Goal: Task Accomplishment & Management: Use online tool/utility

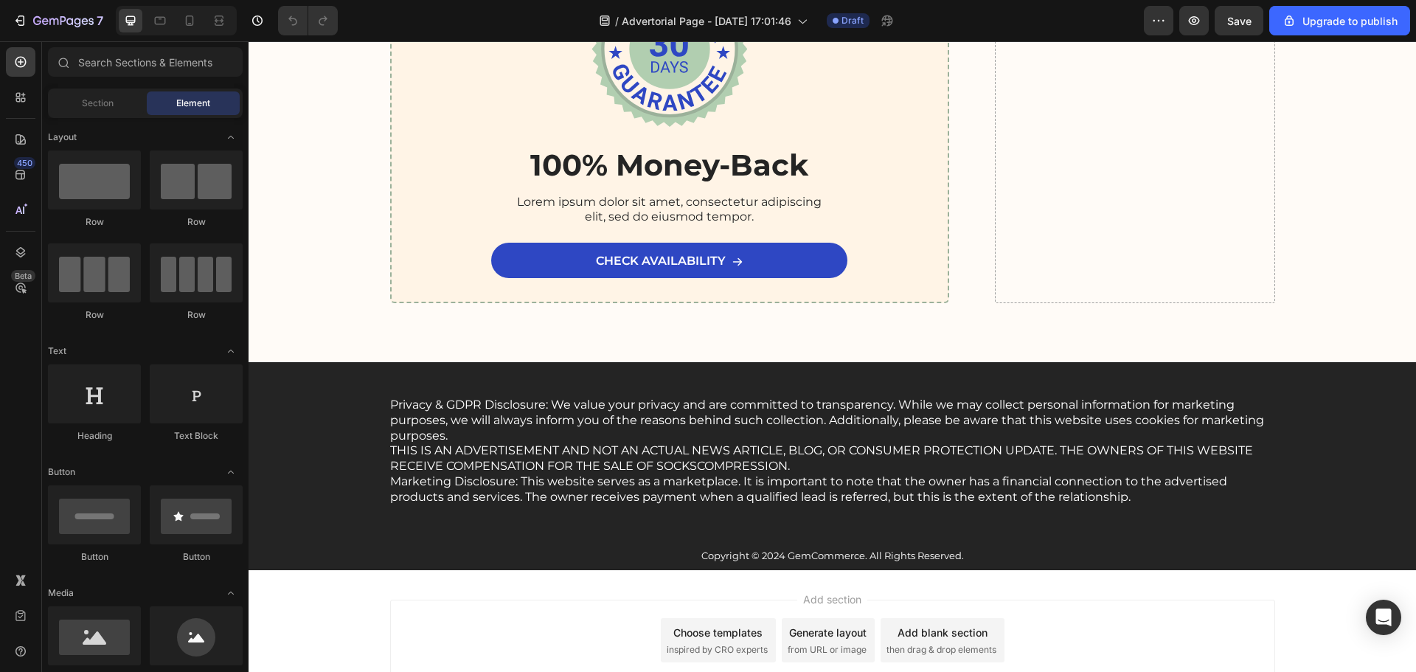
scroll to position [8558, 0]
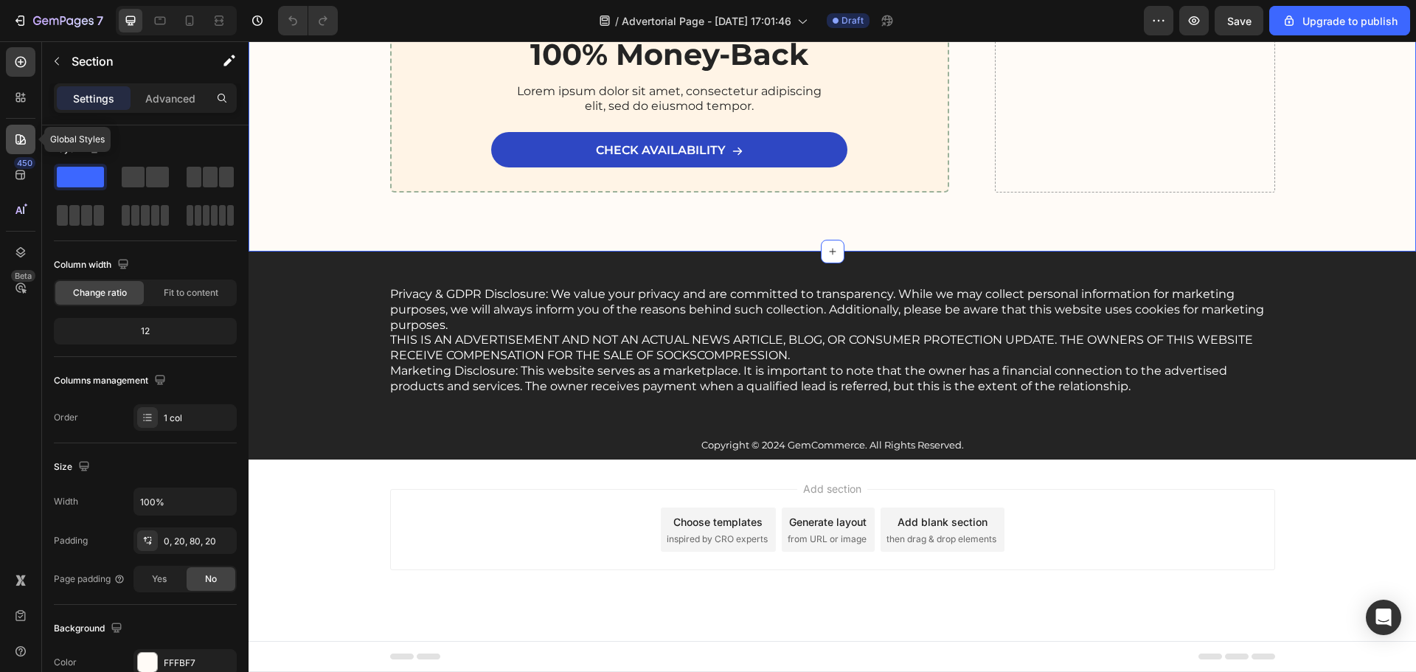
click at [23, 133] on icon at bounding box center [20, 139] width 15 height 15
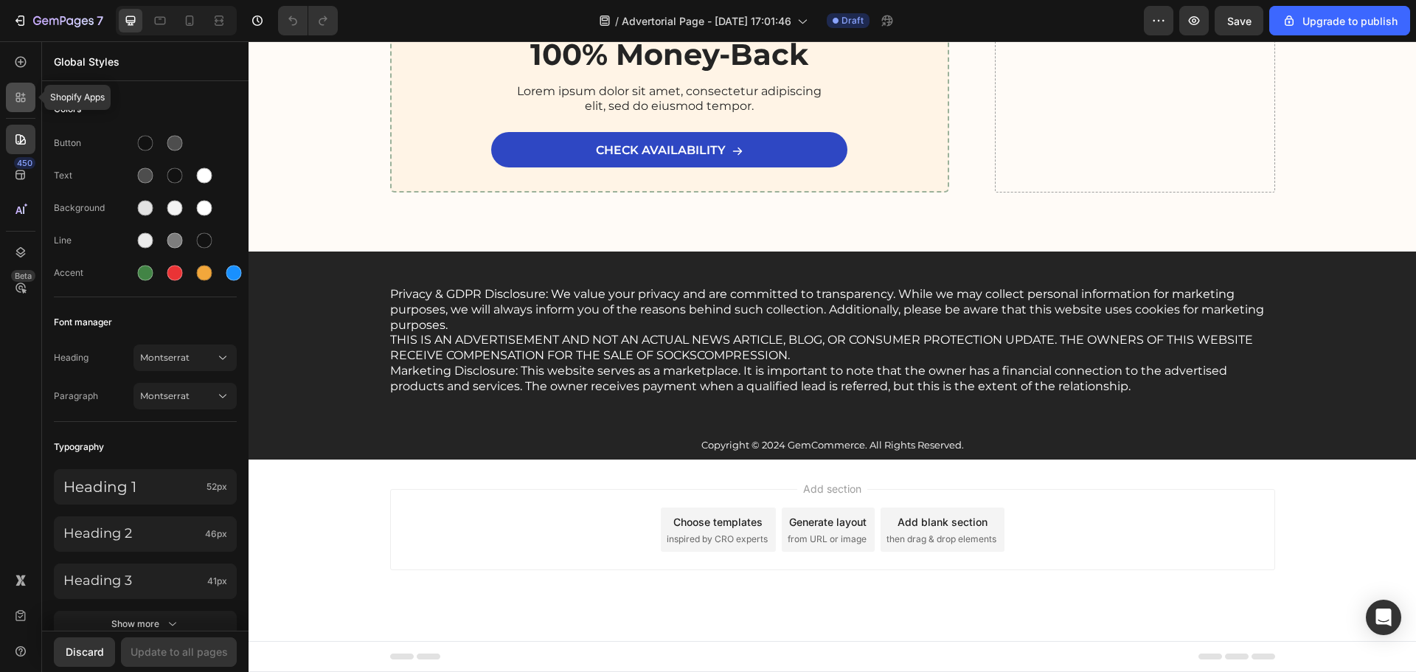
click at [22, 108] on div at bounding box center [20, 97] width 29 height 29
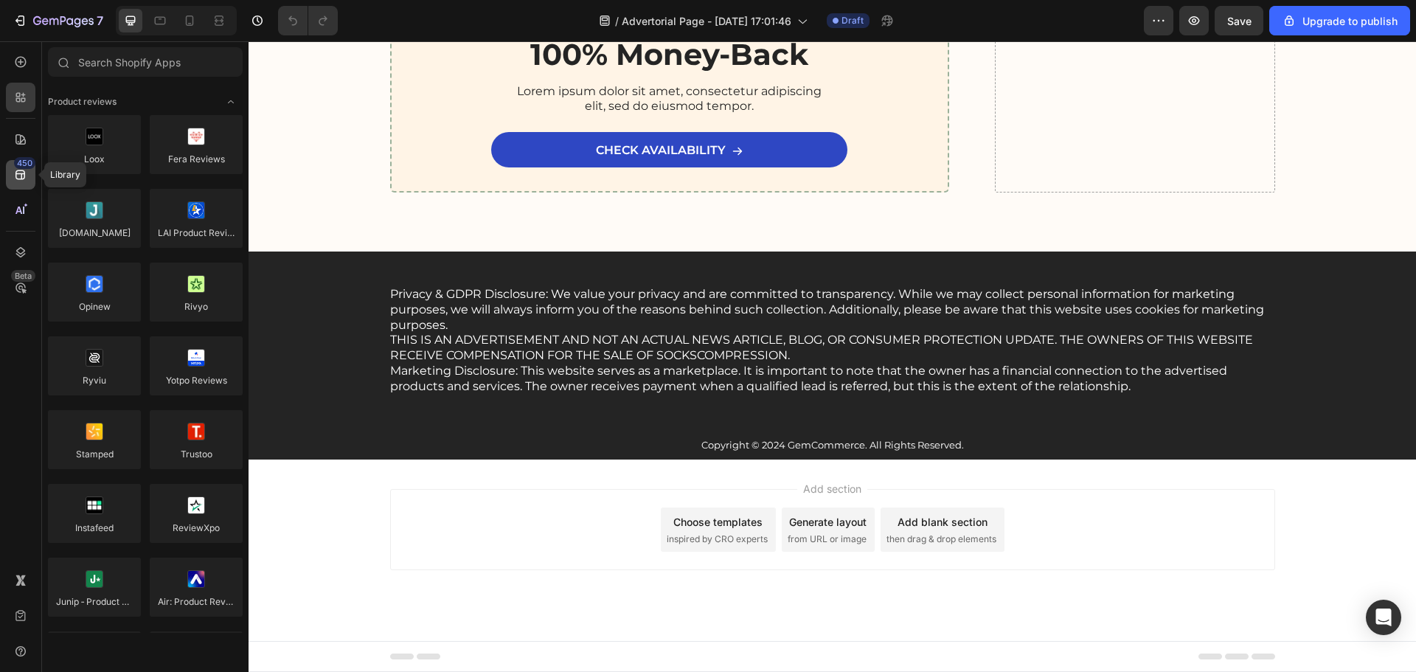
click at [18, 171] on icon at bounding box center [20, 175] width 10 height 10
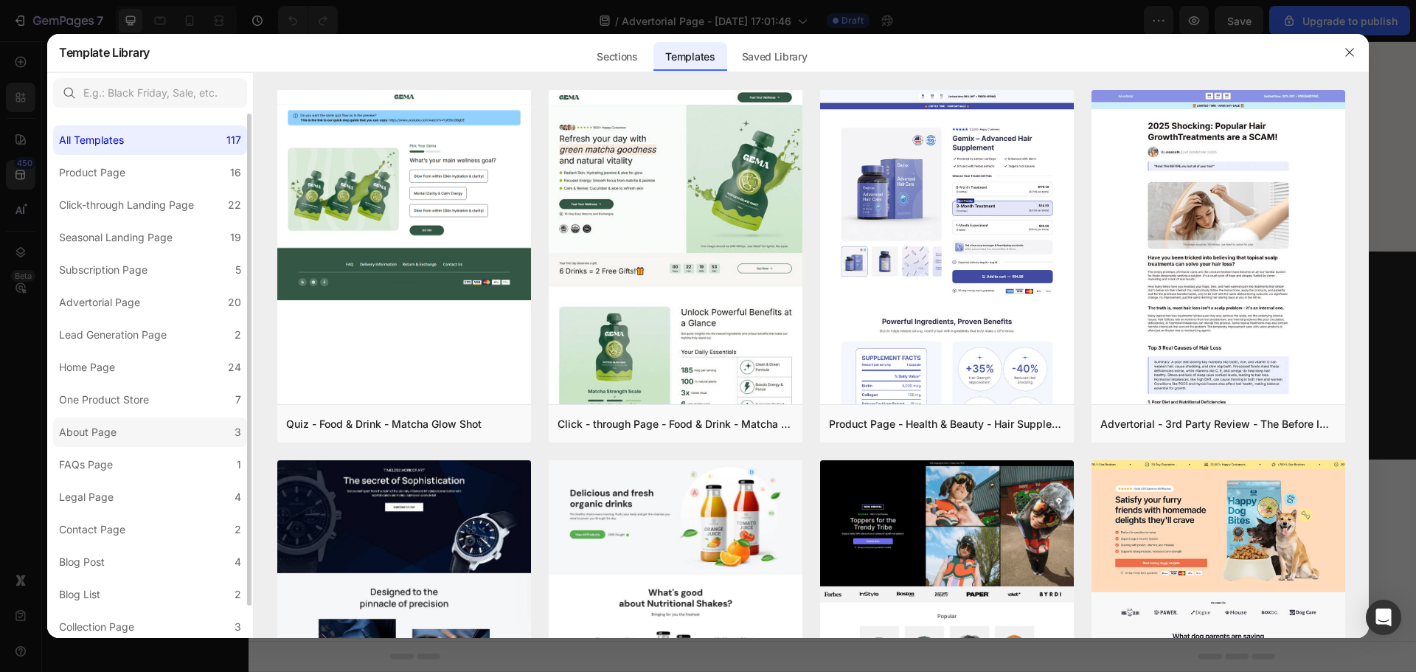
scroll to position [35, 0]
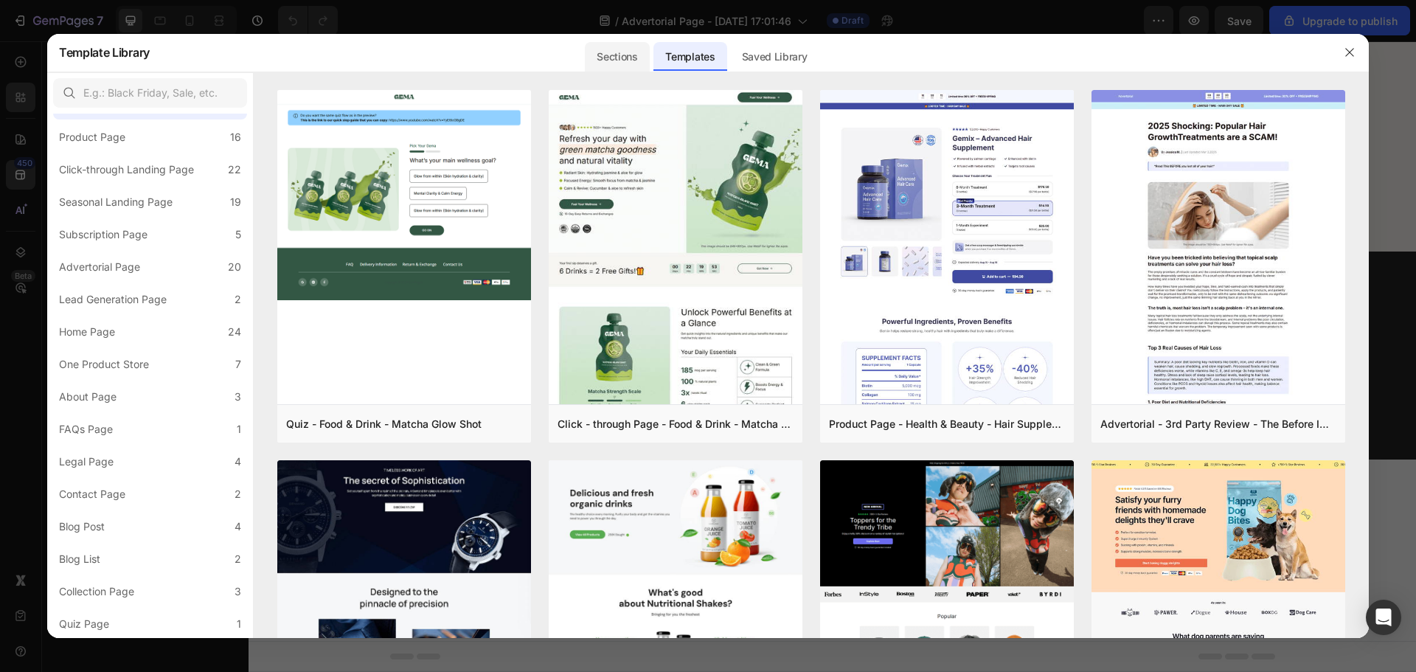
click at [635, 52] on div "Sections" at bounding box center [617, 56] width 64 height 29
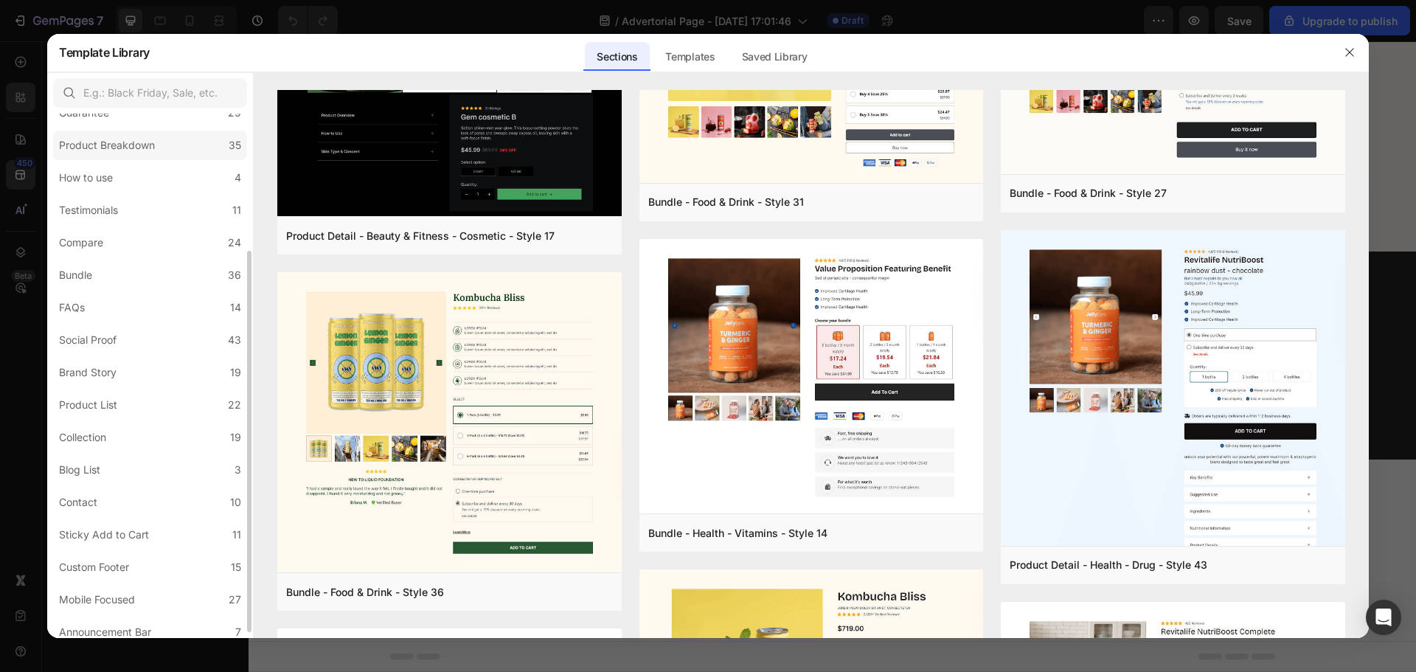
scroll to position [190, 0]
click at [176, 243] on label "Compare 24" at bounding box center [150, 241] width 194 height 29
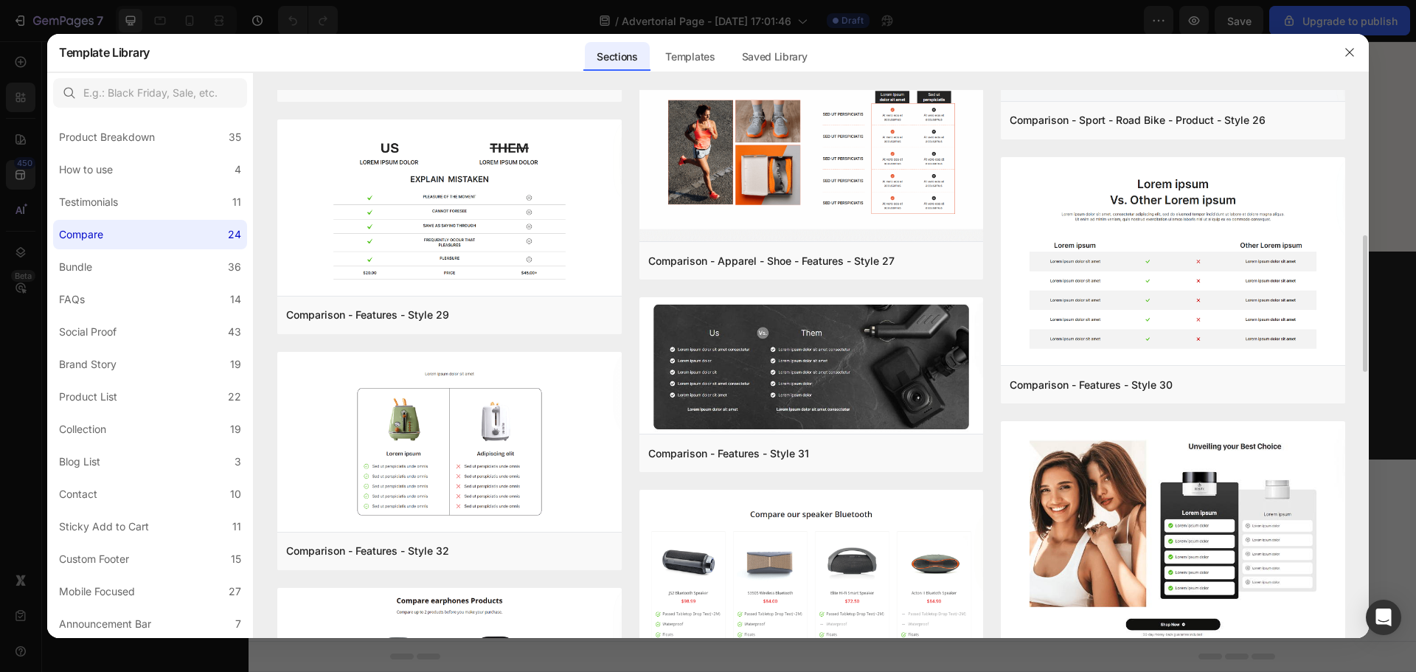
scroll to position [585, 0]
click at [468, 209] on img at bounding box center [449, 208] width 344 height 179
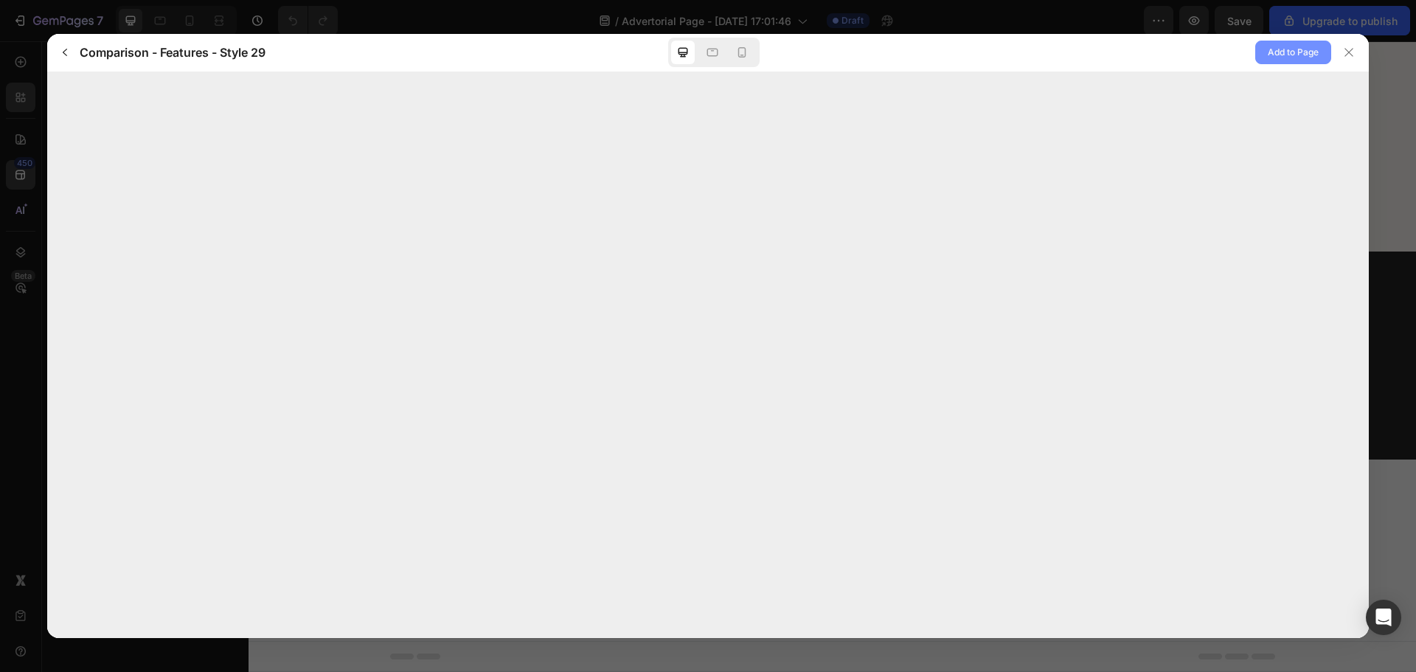
click at [1258, 58] on button "Add to Page" at bounding box center [1293, 53] width 76 height 24
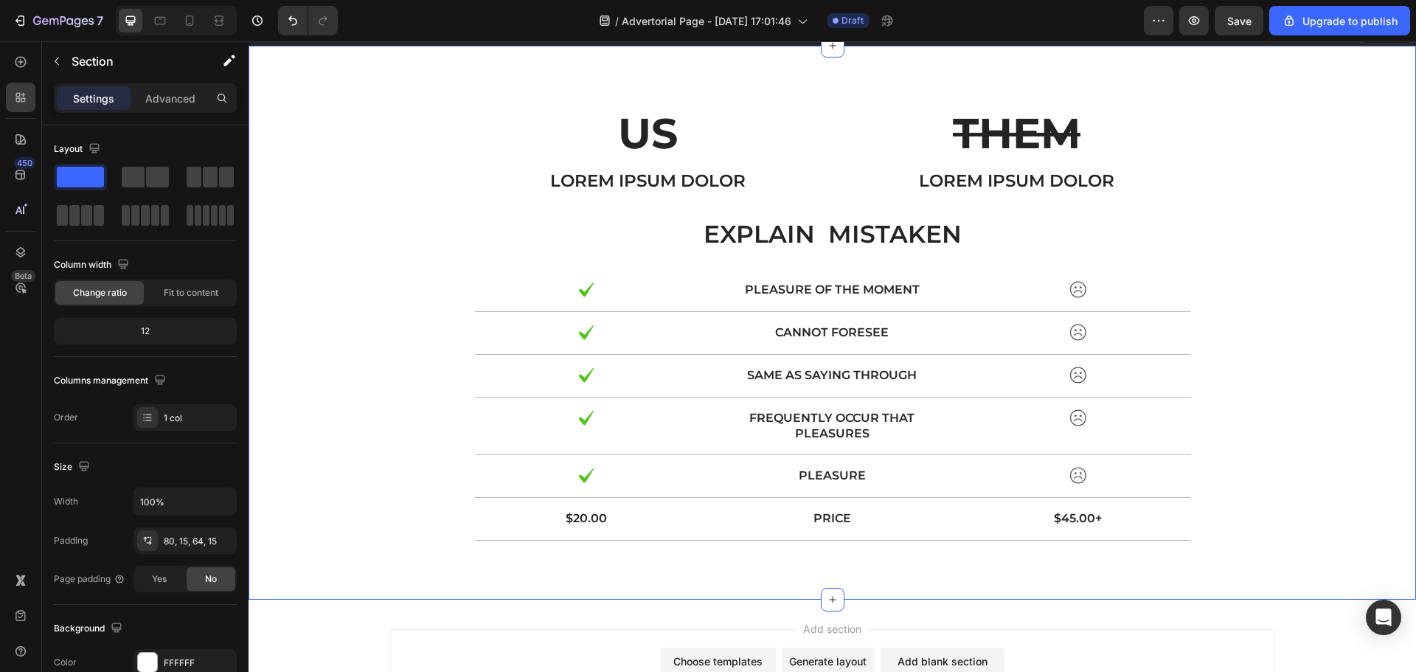
scroll to position [8976, 0]
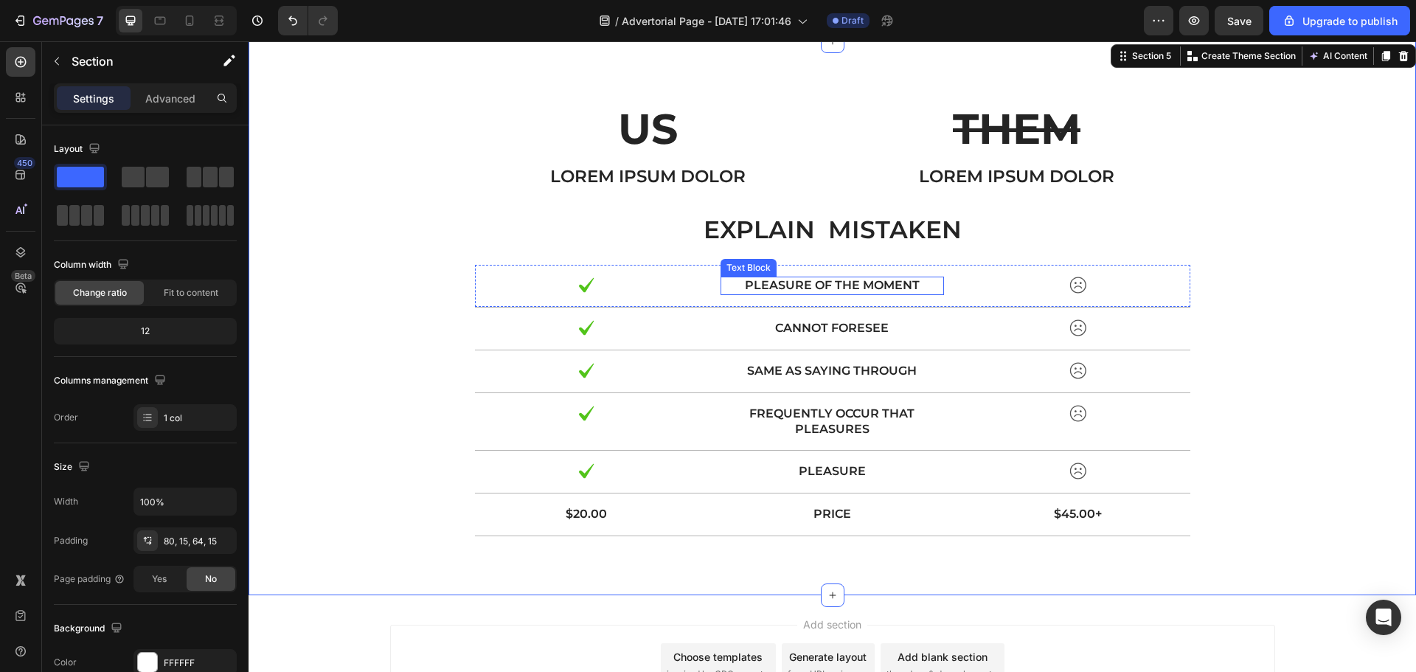
click at [845, 286] on p "pleasure of the moment" at bounding box center [832, 285] width 221 height 15
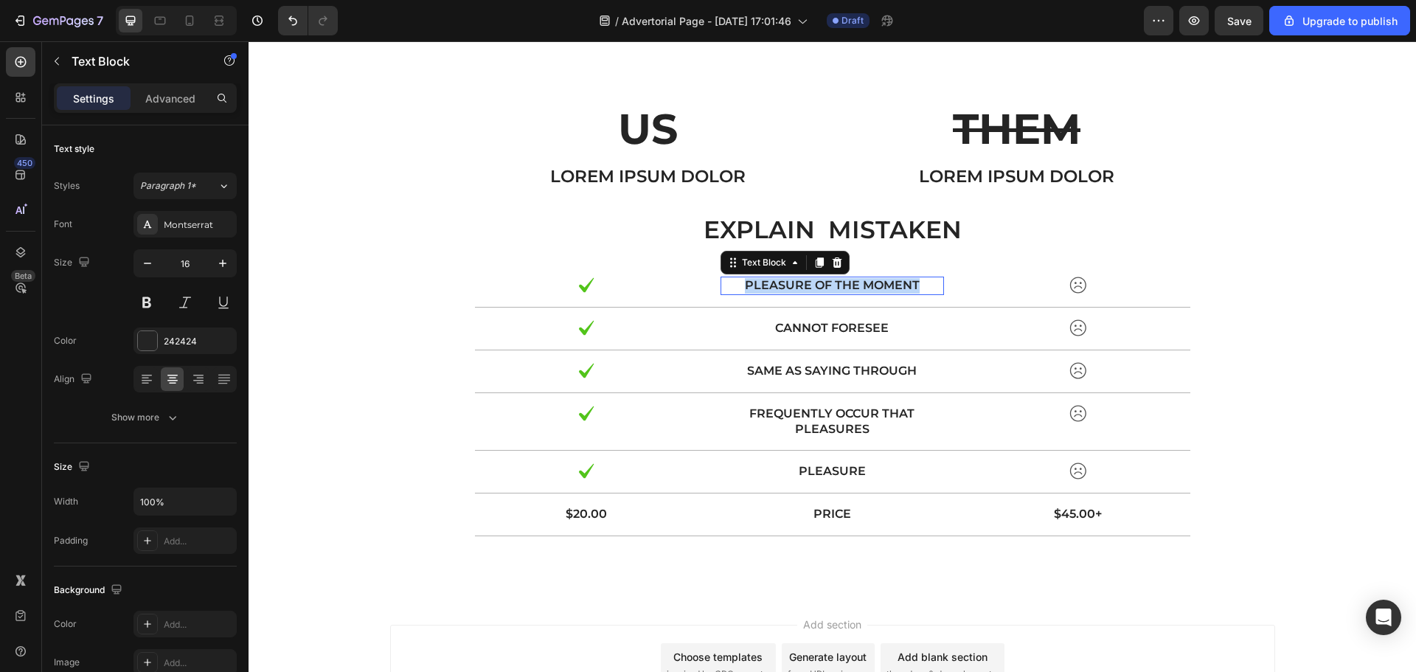
click at [845, 286] on p "pleasure of the moment" at bounding box center [832, 285] width 221 height 15
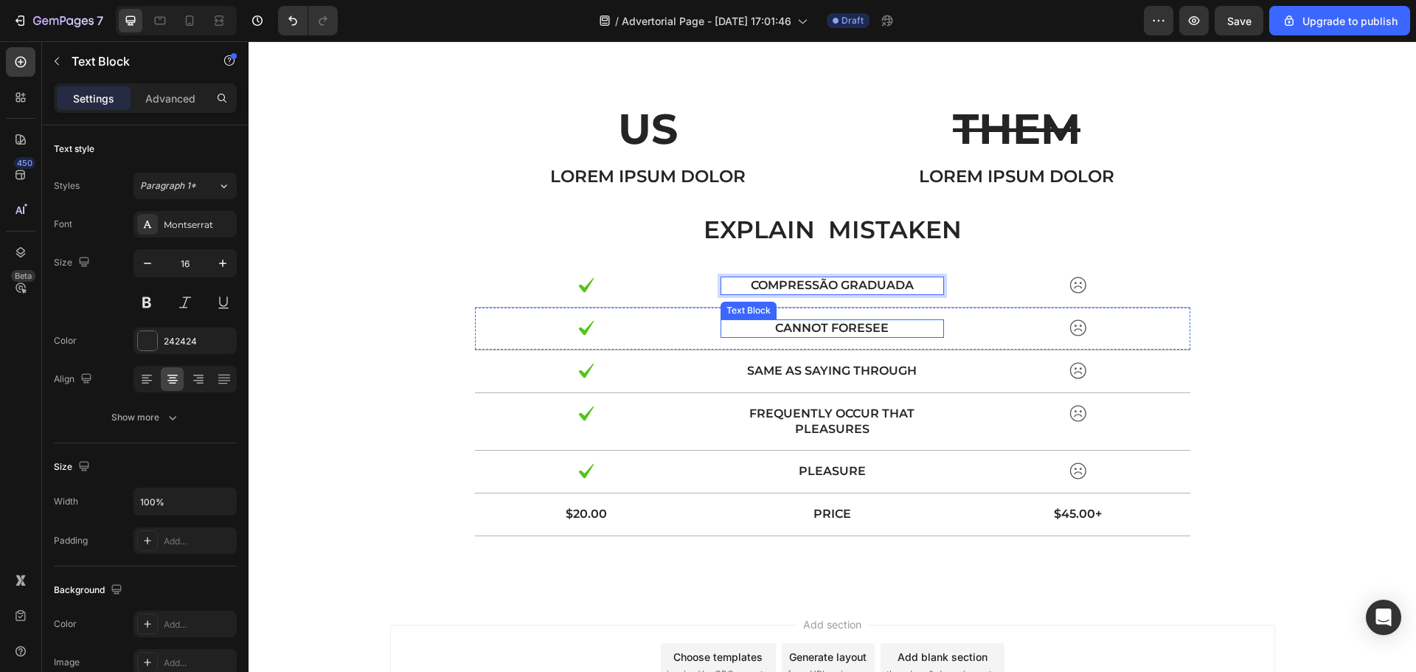
click at [847, 327] on p "cannot foresee" at bounding box center [832, 328] width 221 height 15
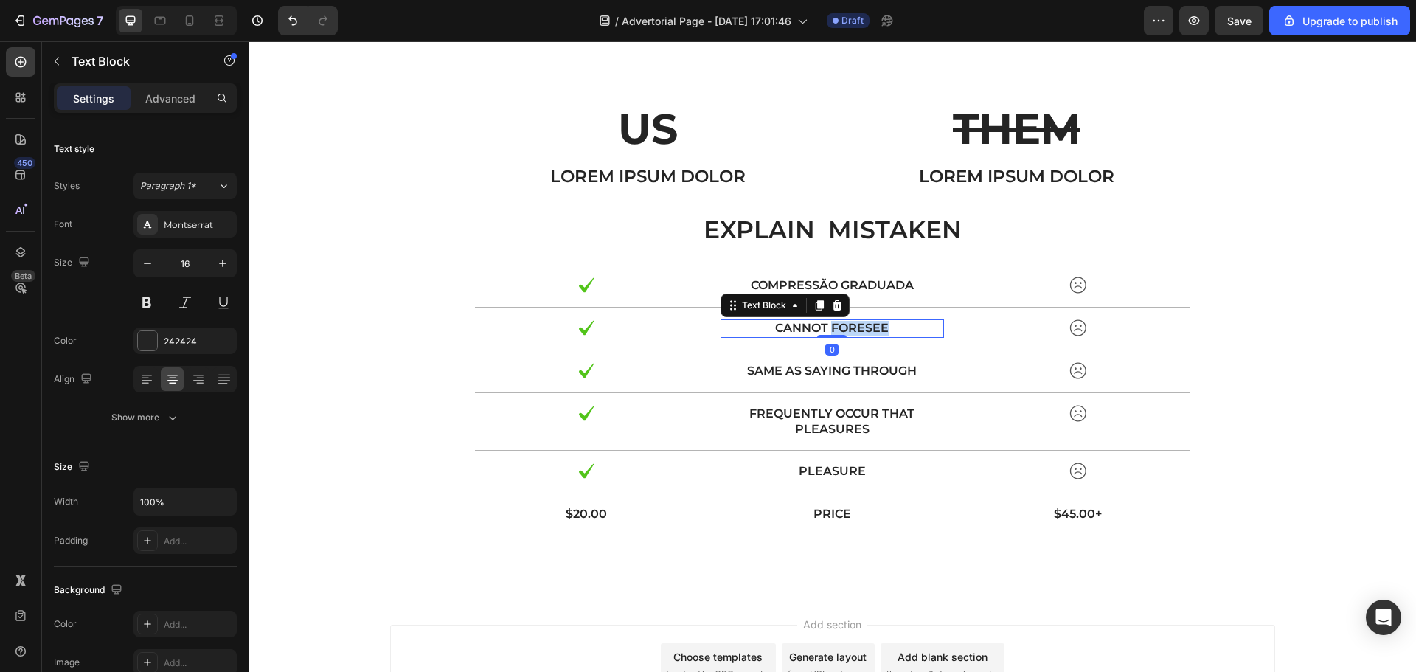
click at [847, 327] on p "cannot foresee" at bounding box center [832, 328] width 221 height 15
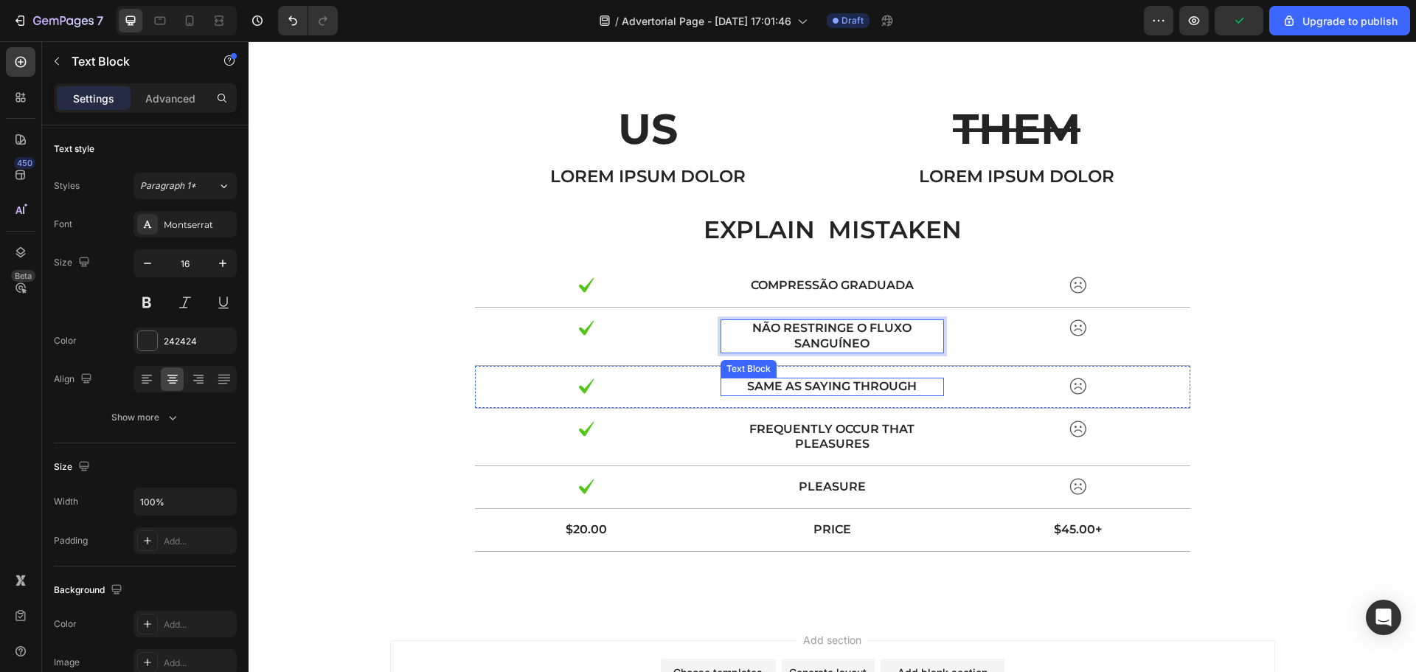
click at [845, 389] on p "same as saying through" at bounding box center [832, 386] width 221 height 15
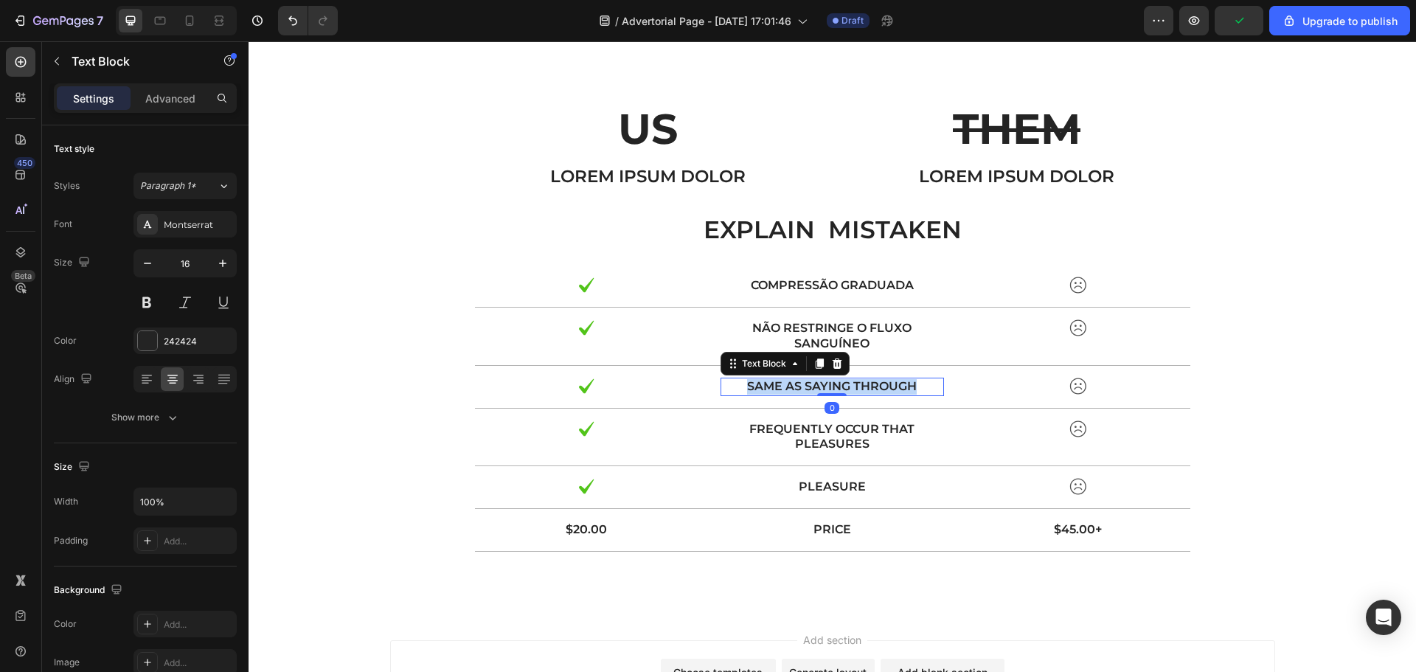
click at [845, 389] on p "same as saying through" at bounding box center [832, 386] width 221 height 15
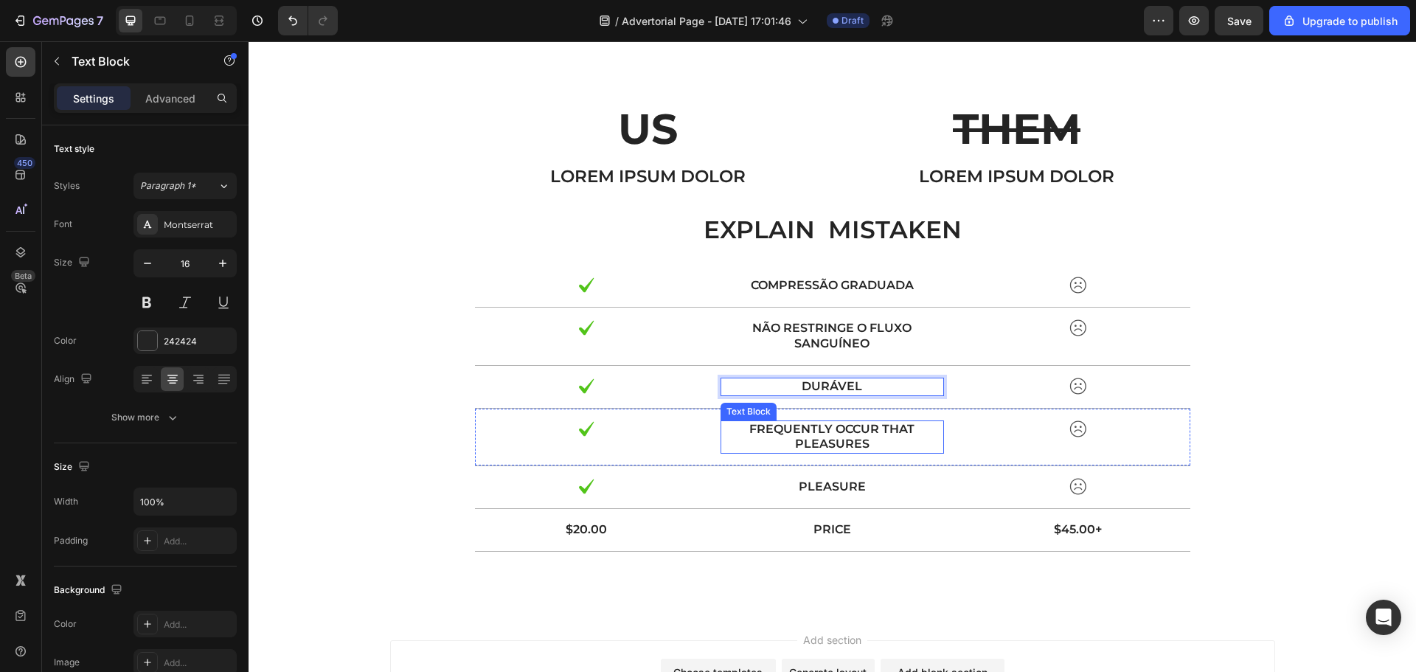
click at [838, 428] on p "frequently occur that pleasures" at bounding box center [832, 437] width 221 height 31
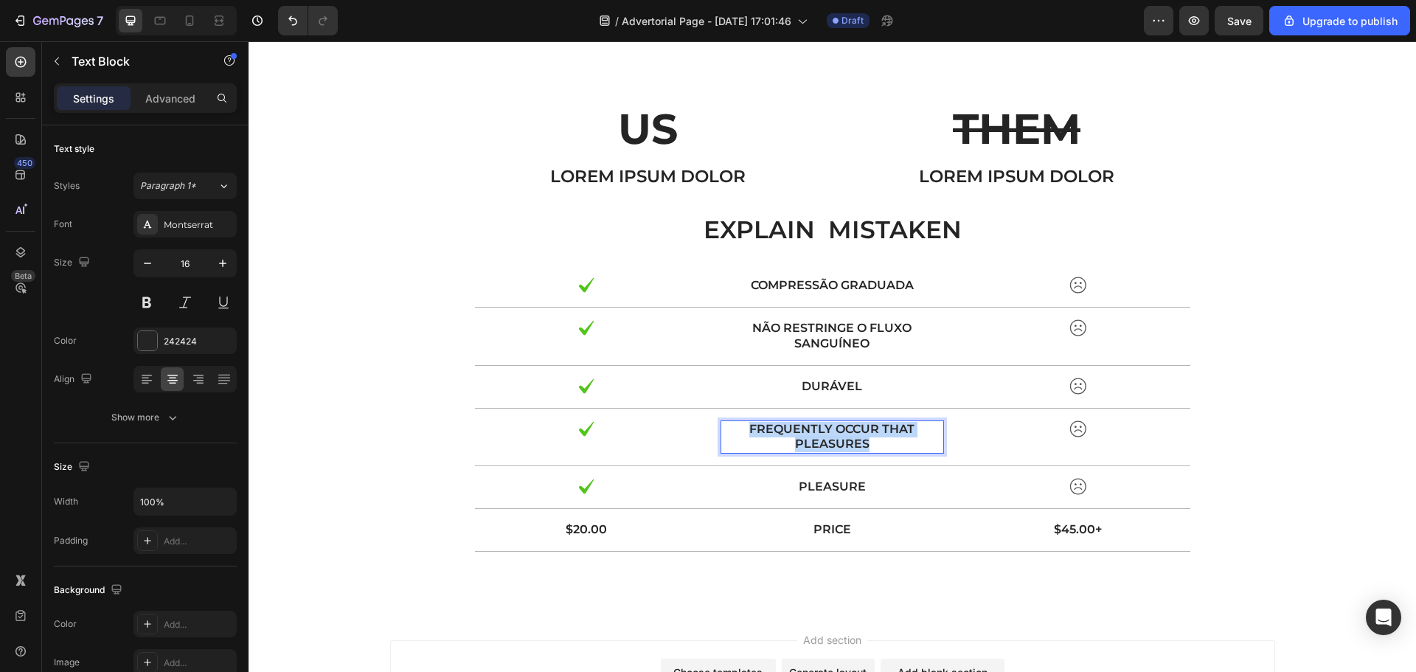
click at [838, 428] on p "frequently occur that pleasures" at bounding box center [832, 437] width 221 height 31
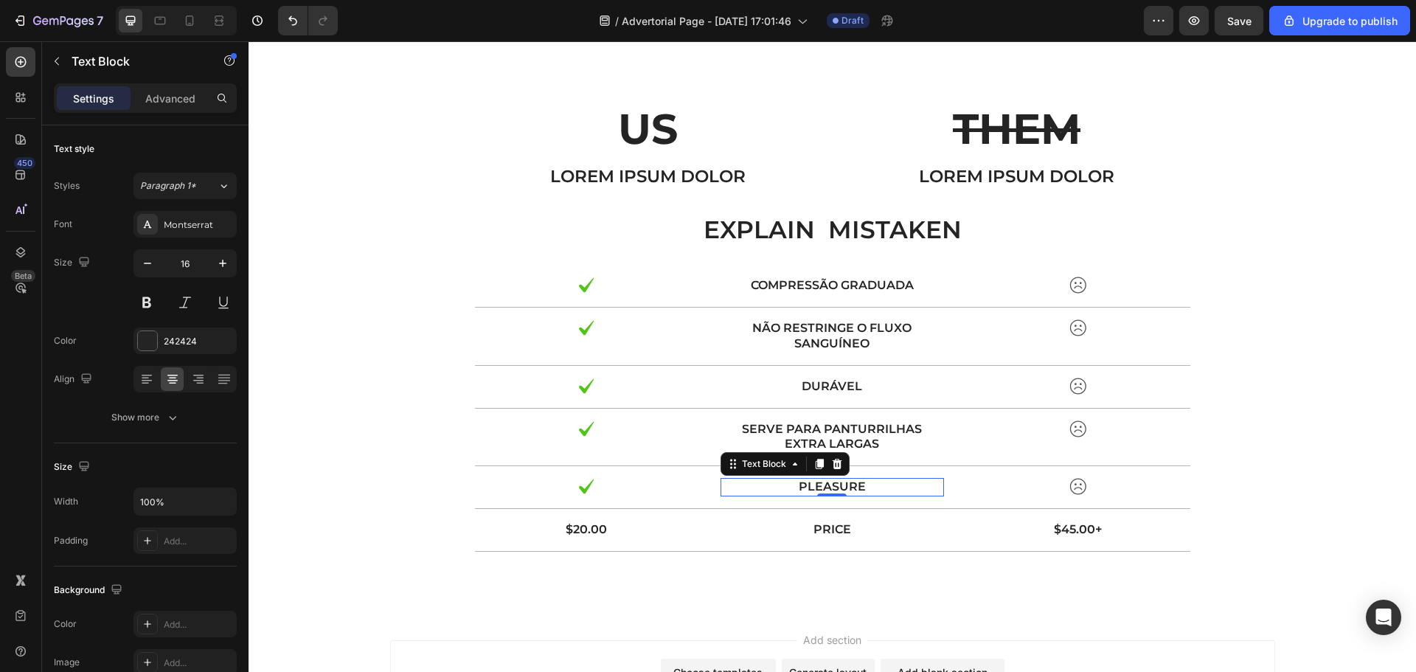
click at [848, 490] on p "pleasure" at bounding box center [832, 486] width 221 height 15
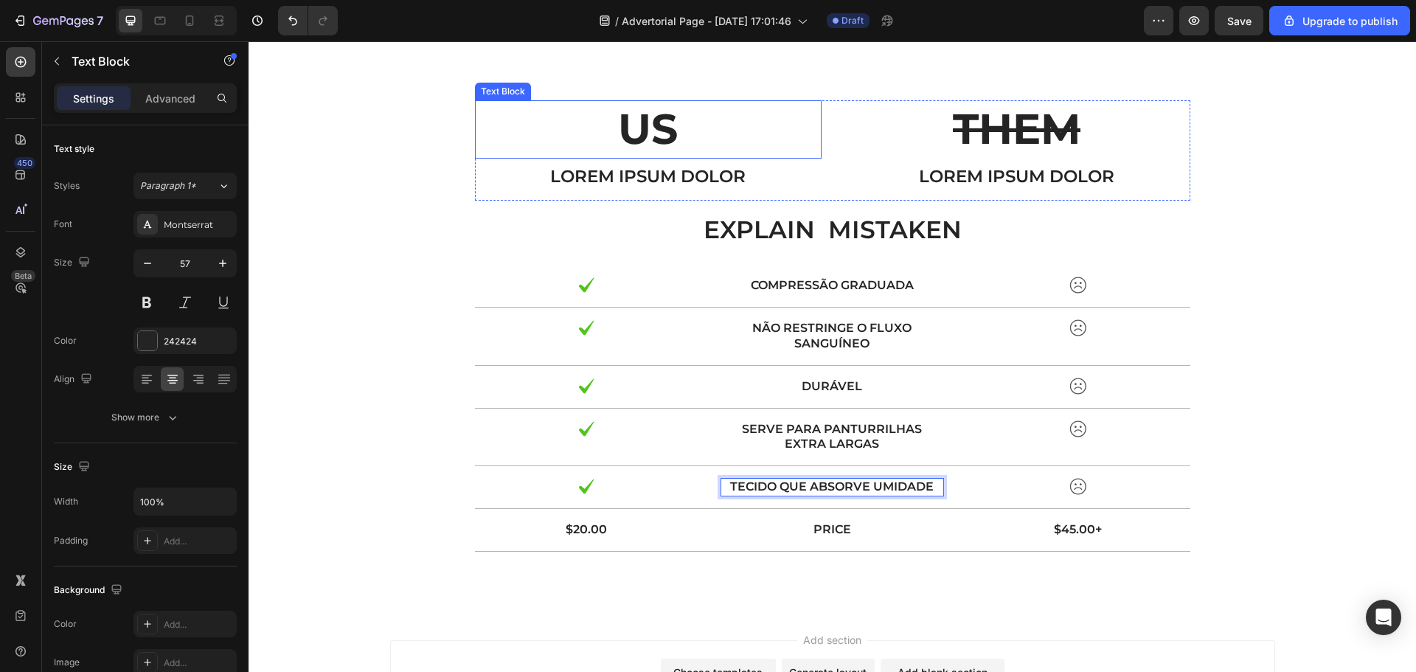
click at [654, 131] on p "US" at bounding box center [648, 129] width 344 height 55
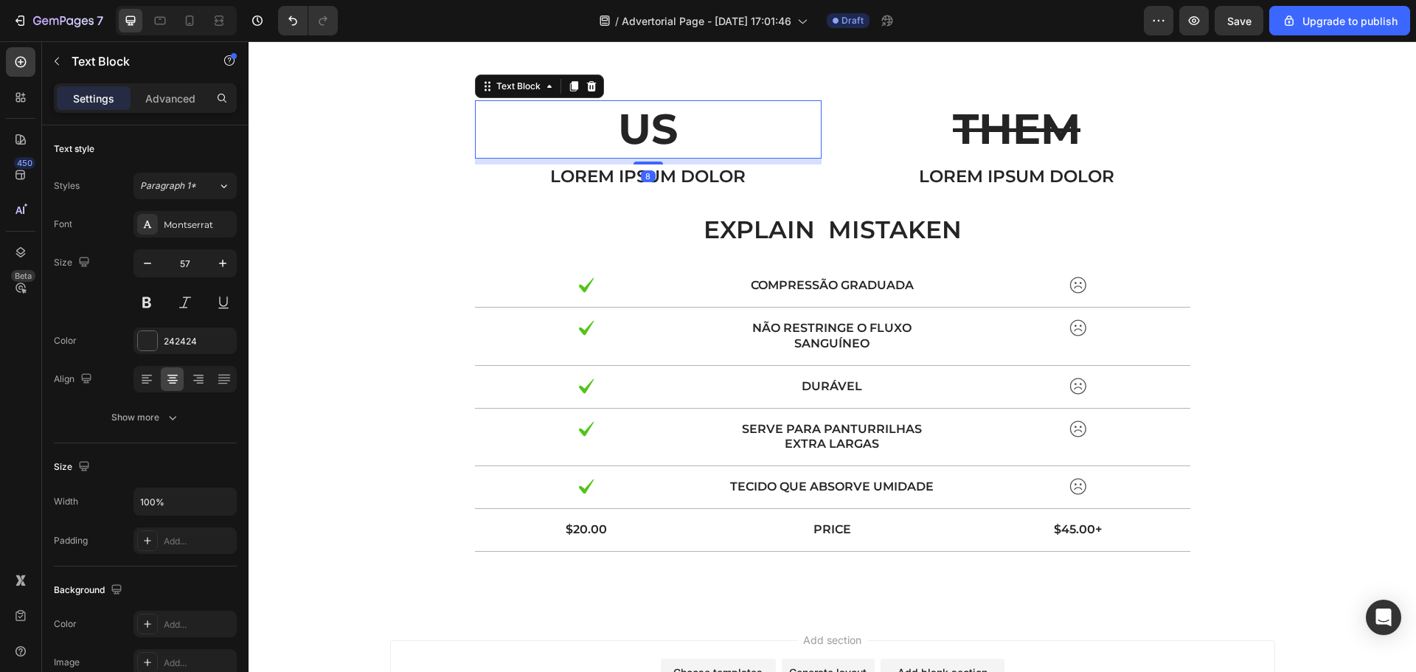
click at [654, 131] on p "US" at bounding box center [648, 129] width 344 height 55
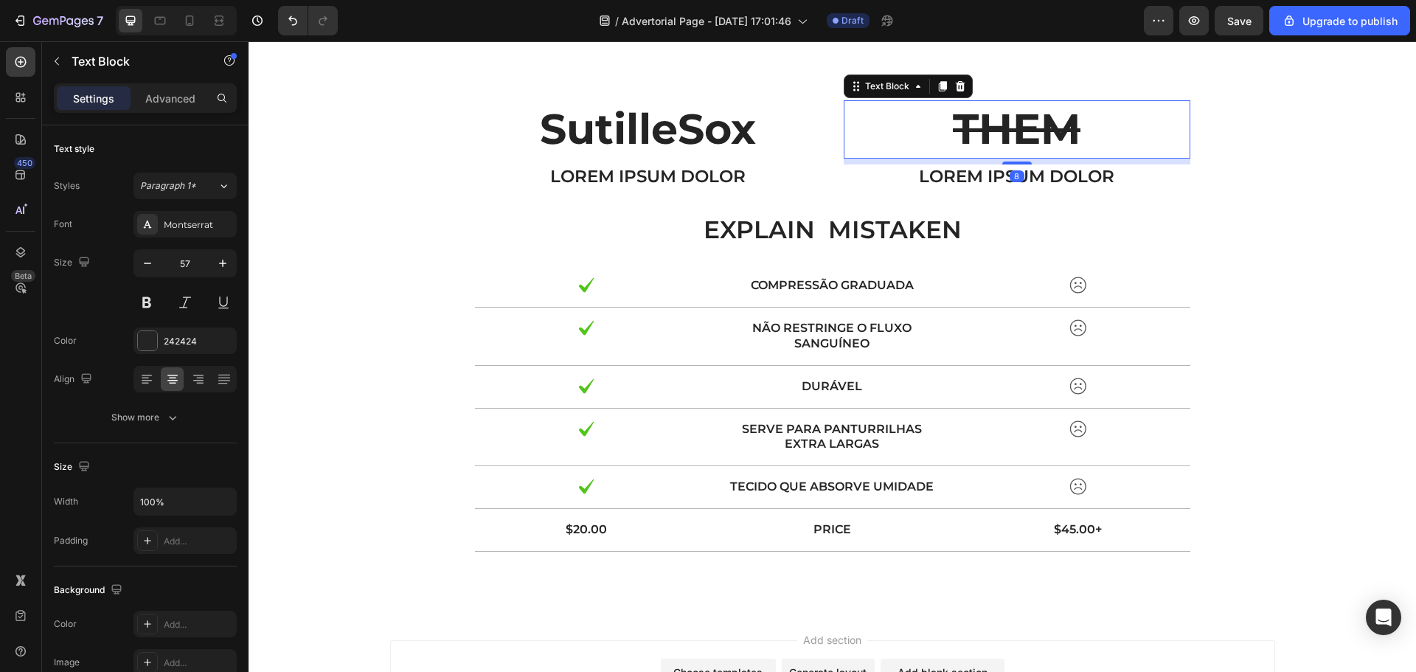
click at [971, 115] on s "THEM" at bounding box center [1017, 128] width 128 height 51
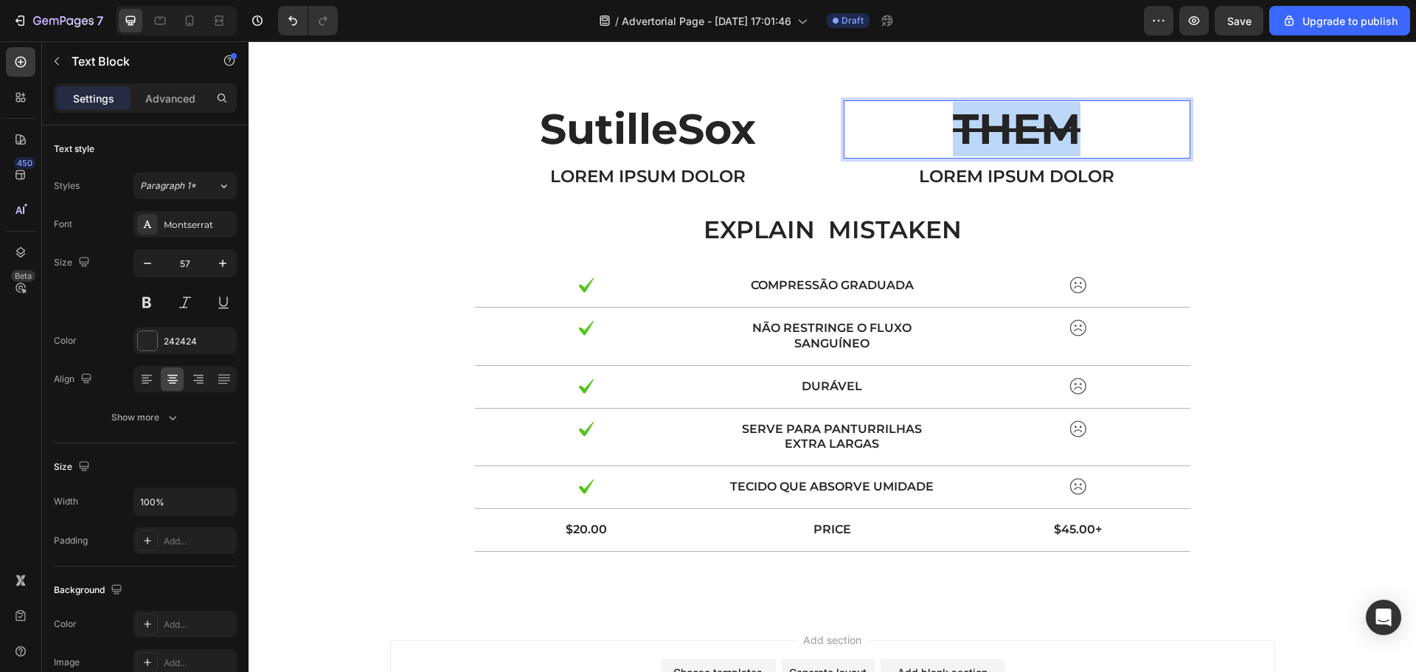
click at [971, 115] on s "THEM" at bounding box center [1017, 128] width 128 height 51
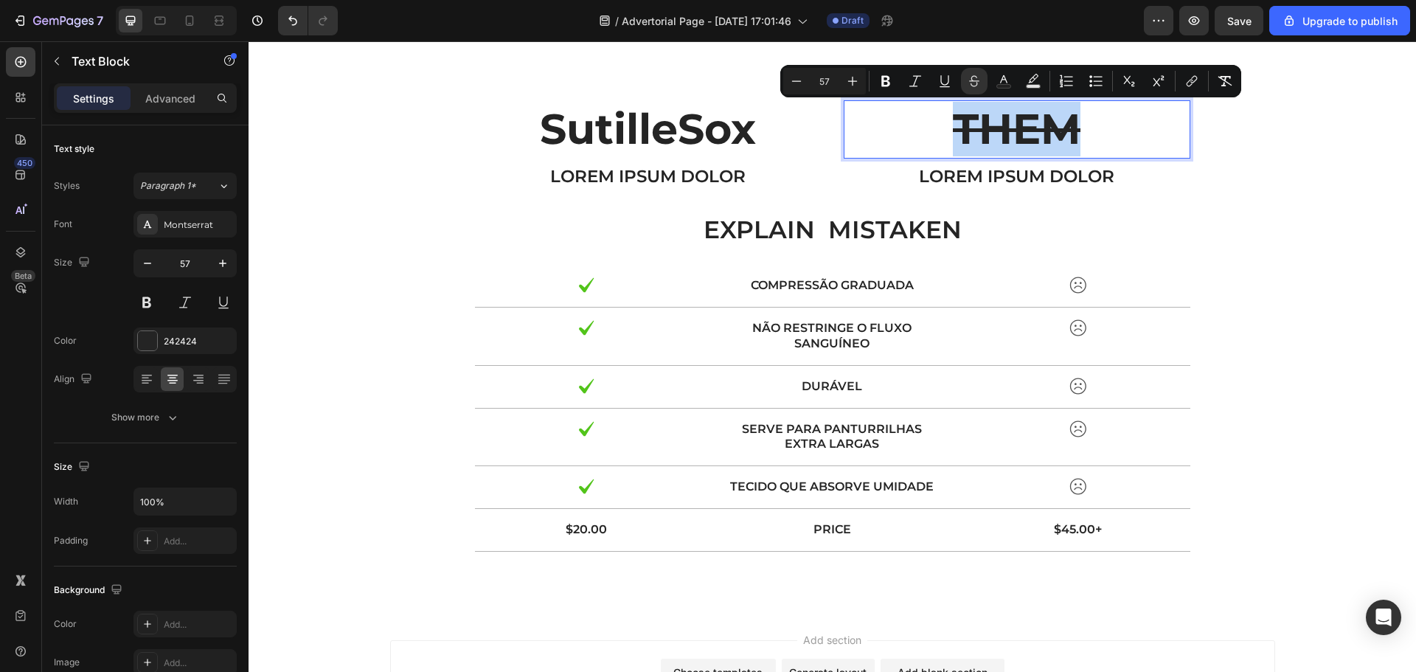
click at [971, 115] on s "THEM" at bounding box center [1017, 128] width 128 height 51
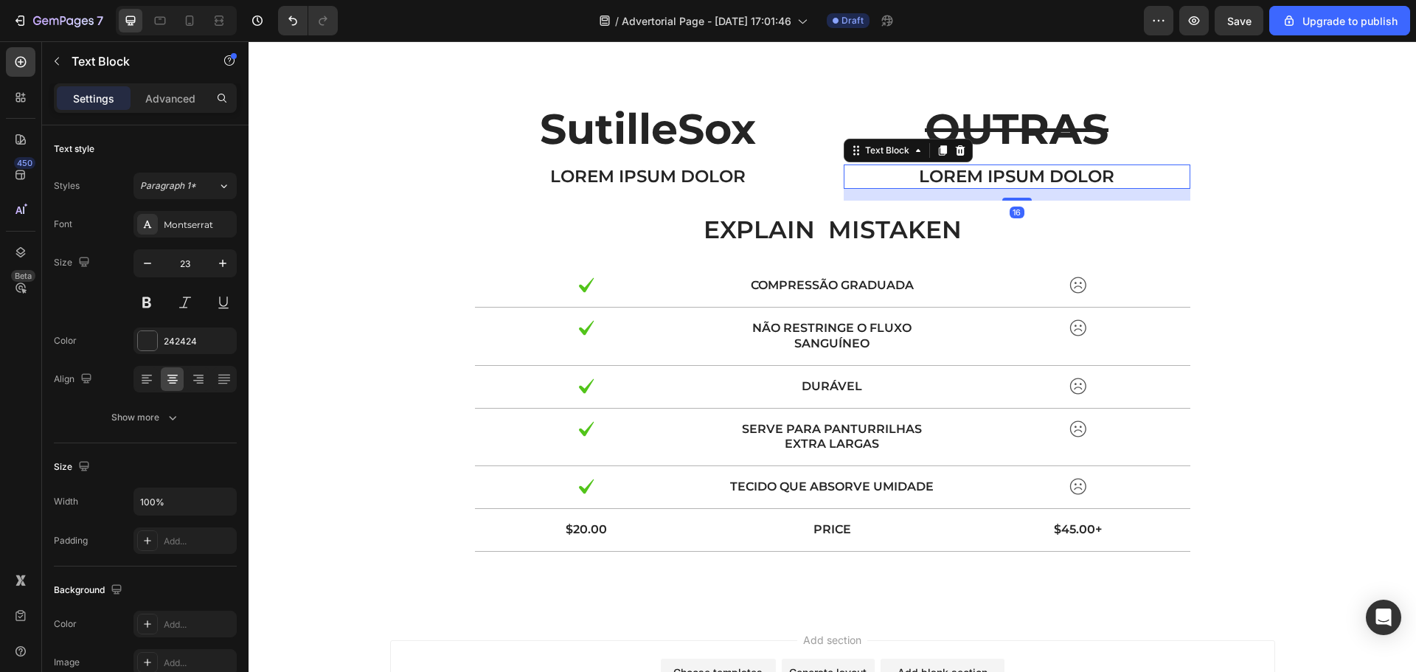
click at [970, 178] on p "Lorem ipsum dolor" at bounding box center [1017, 177] width 344 height 22
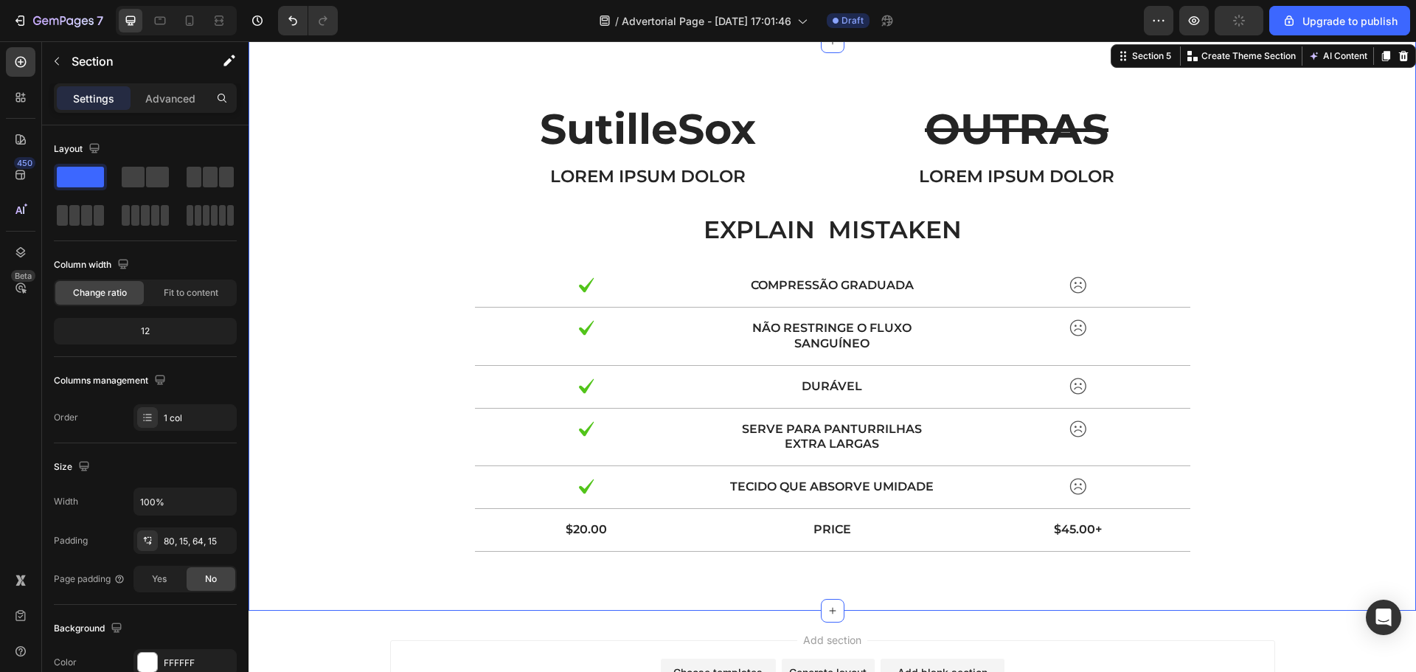
click at [1209, 193] on div "SutilleSox Text Block Lorem ipsum dolor Text Block OUTRAS Text Block Lorem ipsu…" at bounding box center [832, 331] width 1145 height 462
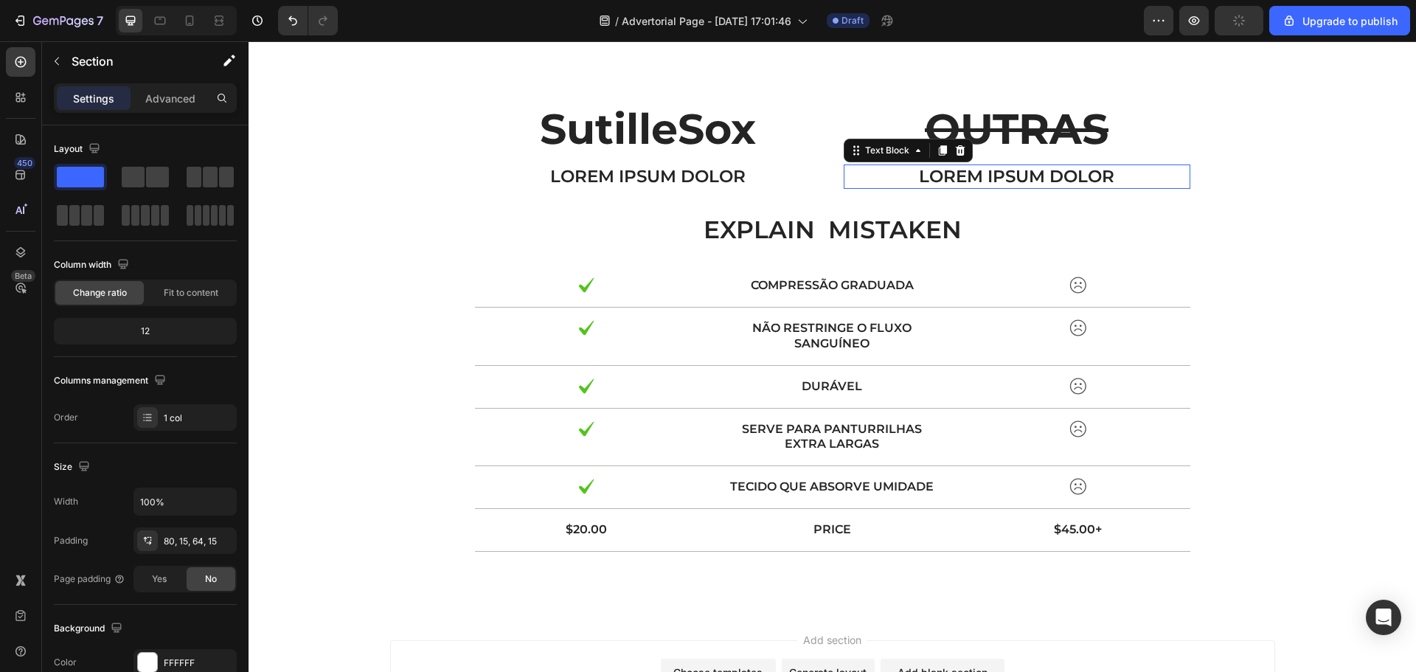
click at [1097, 170] on p "Lorem ipsum dolor" at bounding box center [1017, 177] width 344 height 22
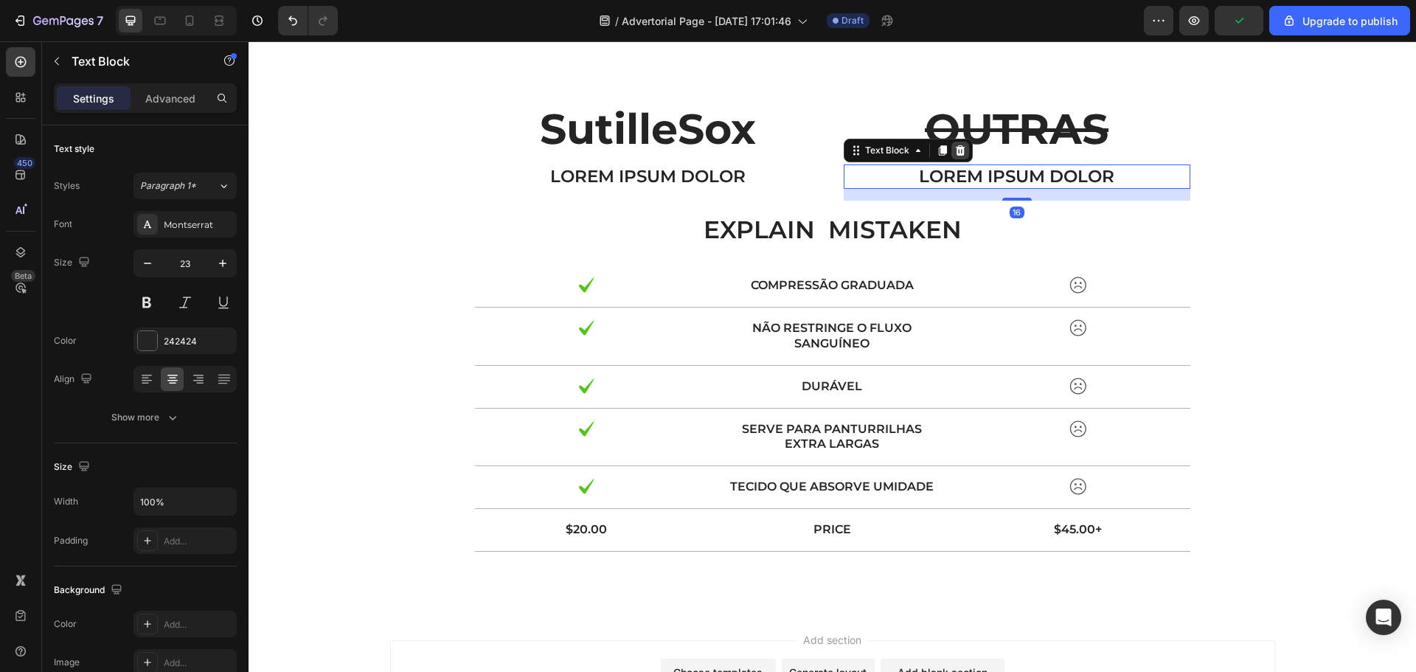
click at [954, 149] on icon at bounding box center [960, 151] width 12 height 12
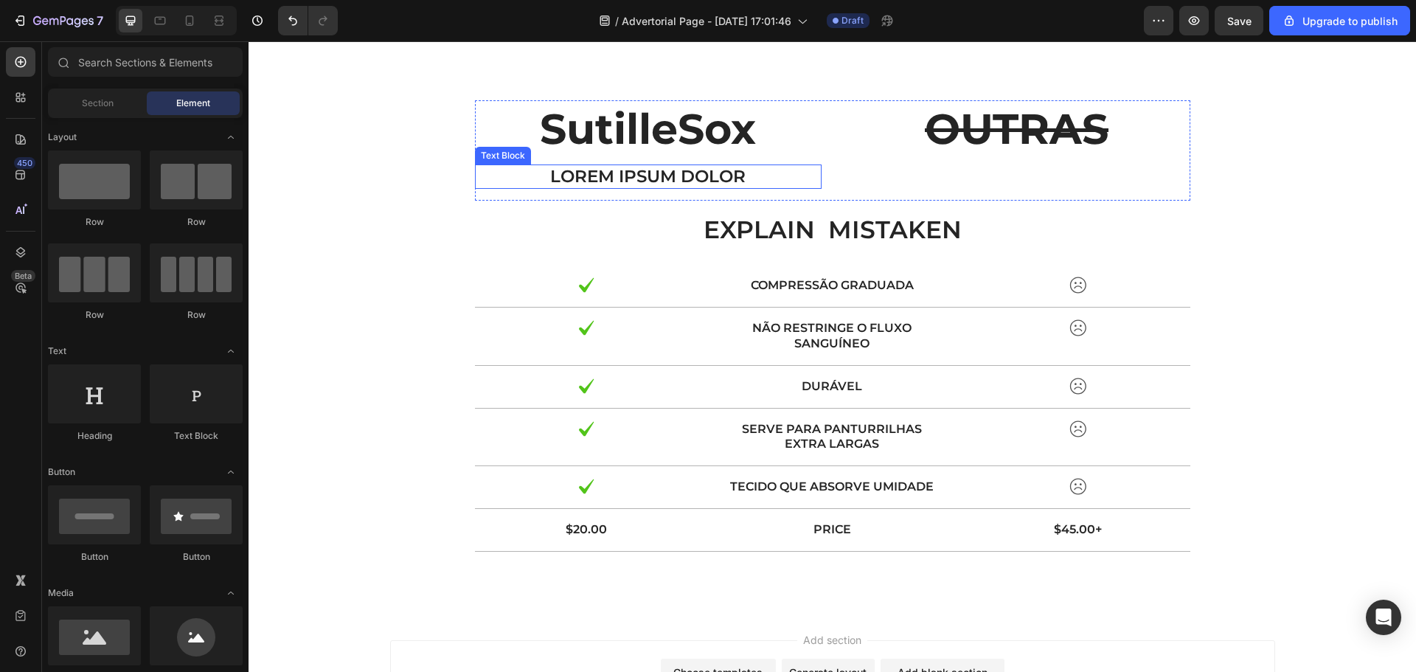
click at [726, 173] on p "Lorem ipsum dolor" at bounding box center [648, 177] width 344 height 22
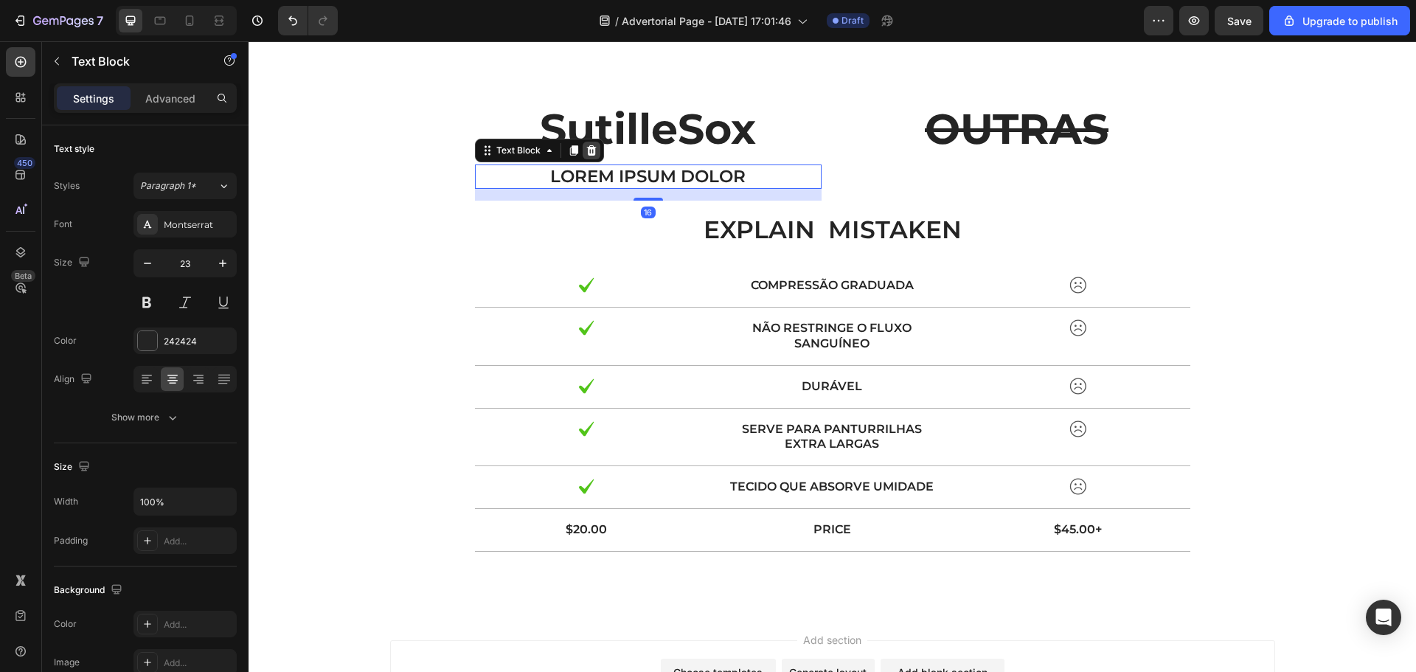
click at [586, 146] on icon at bounding box center [592, 151] width 12 height 12
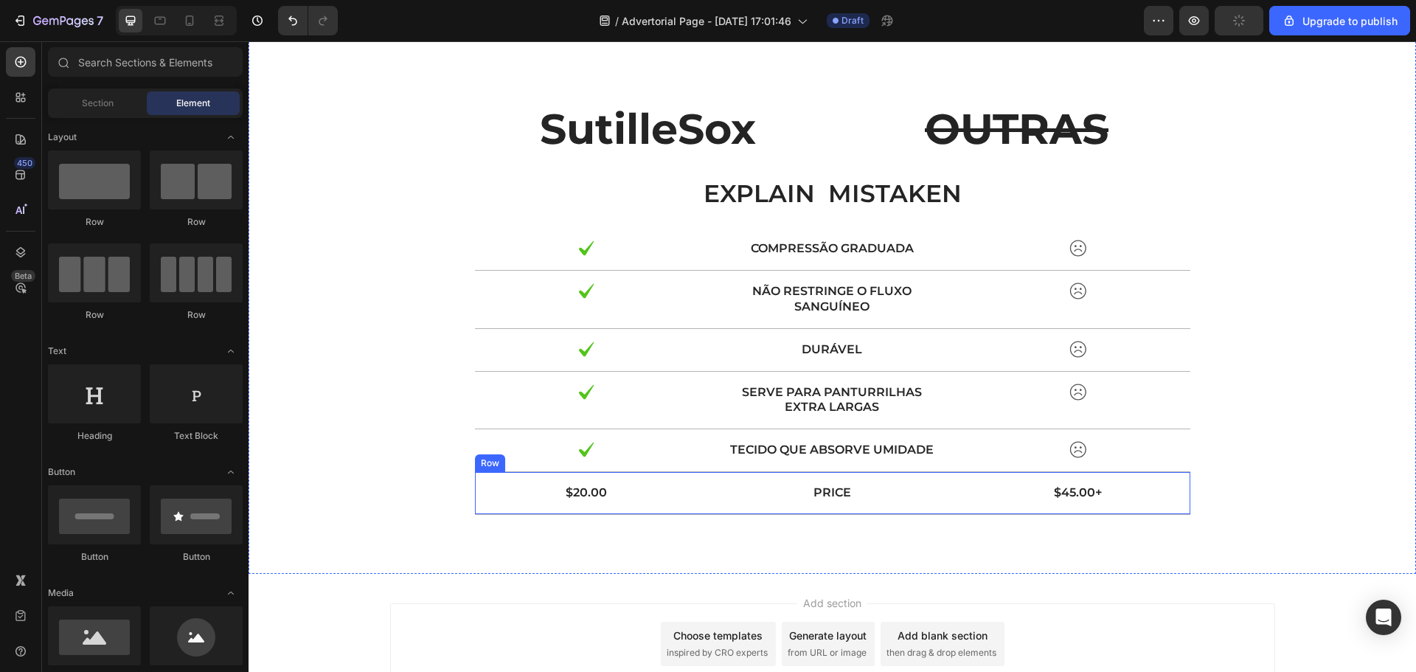
click at [723, 506] on div "$20.00 Text Block Price Text Block $45.00+ Text Block Row" at bounding box center [832, 493] width 715 height 43
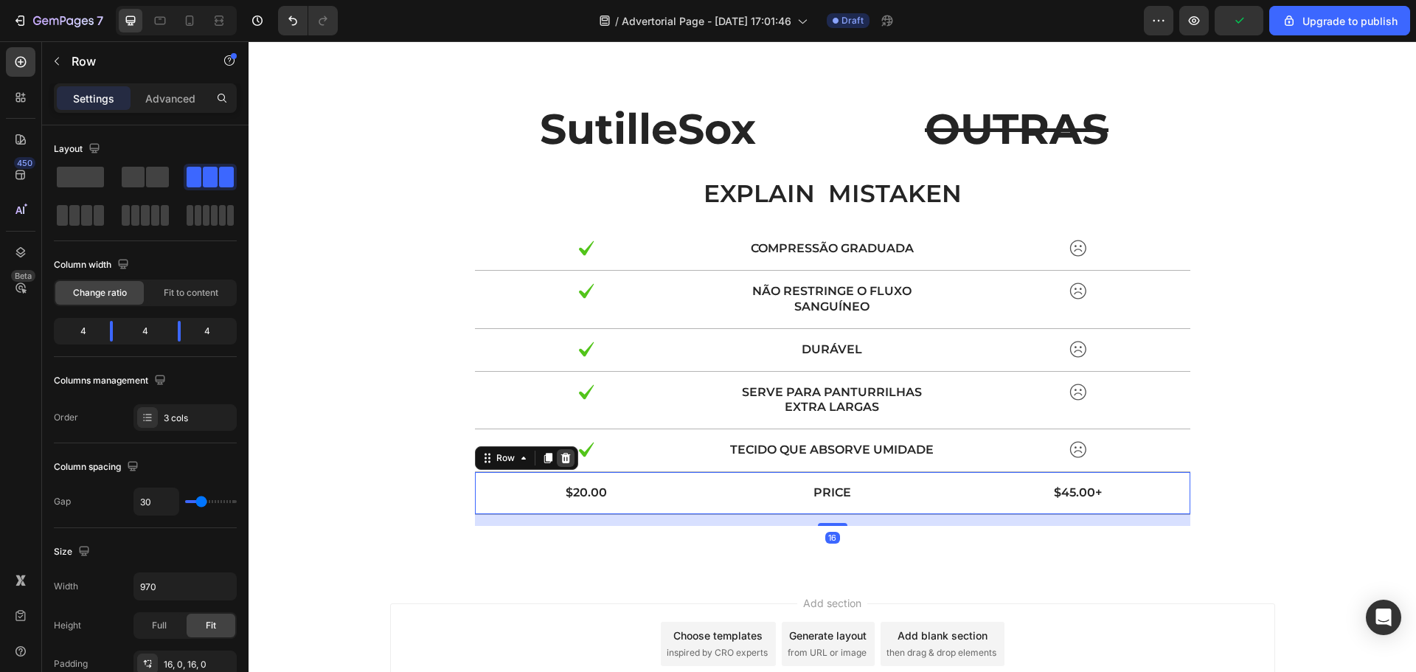
click at [563, 459] on icon at bounding box center [566, 458] width 12 height 12
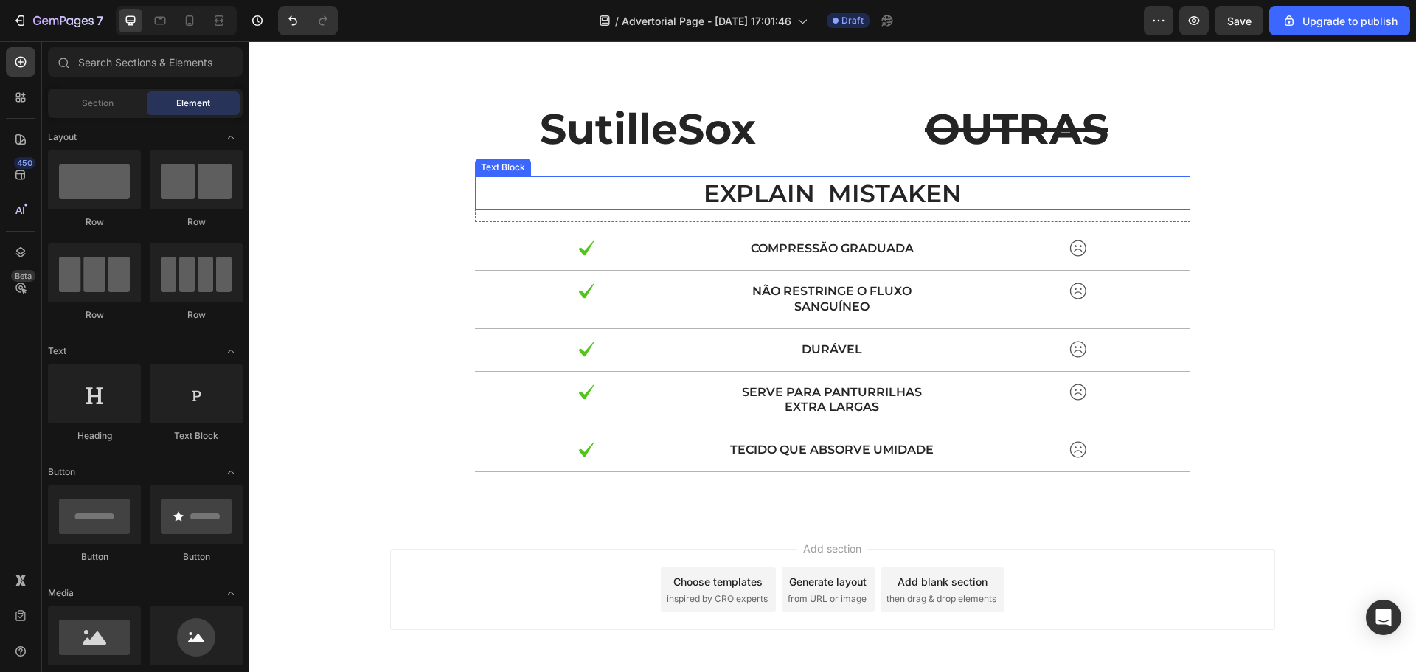
click at [817, 194] on p "explain mistaken" at bounding box center [832, 194] width 712 height 32
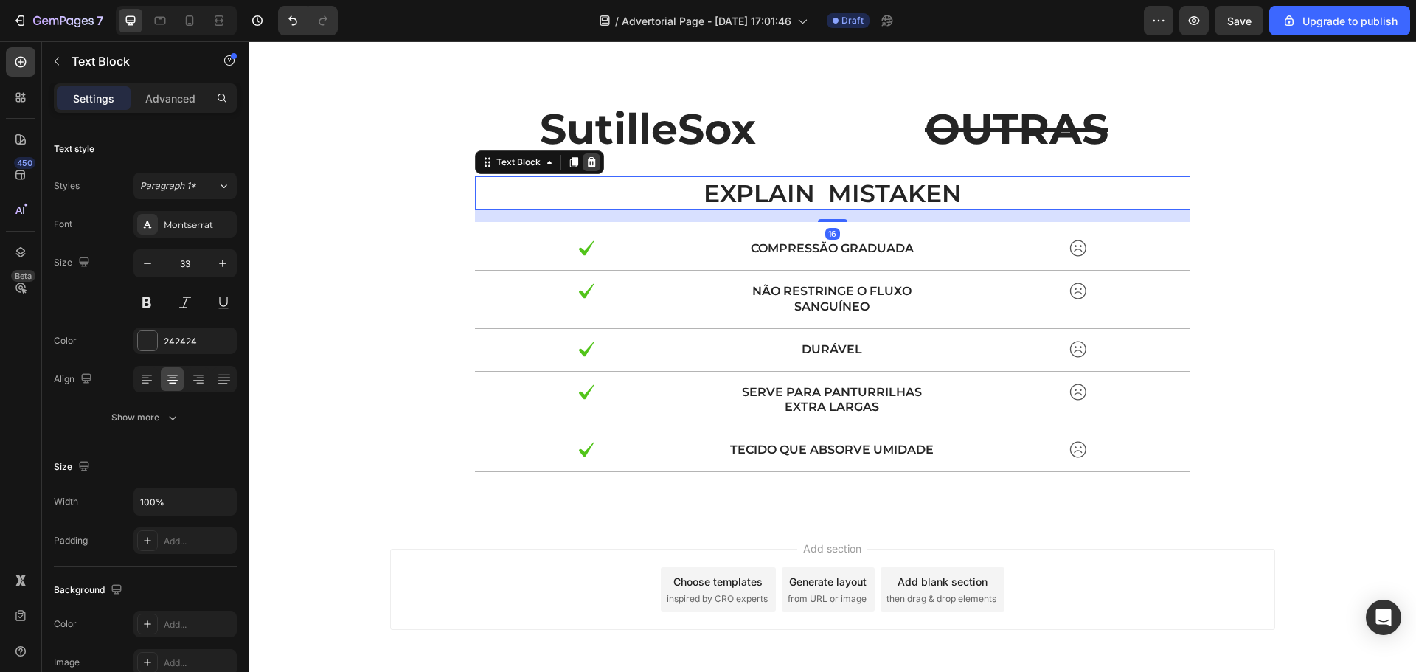
click at [586, 159] on icon at bounding box center [591, 161] width 10 height 10
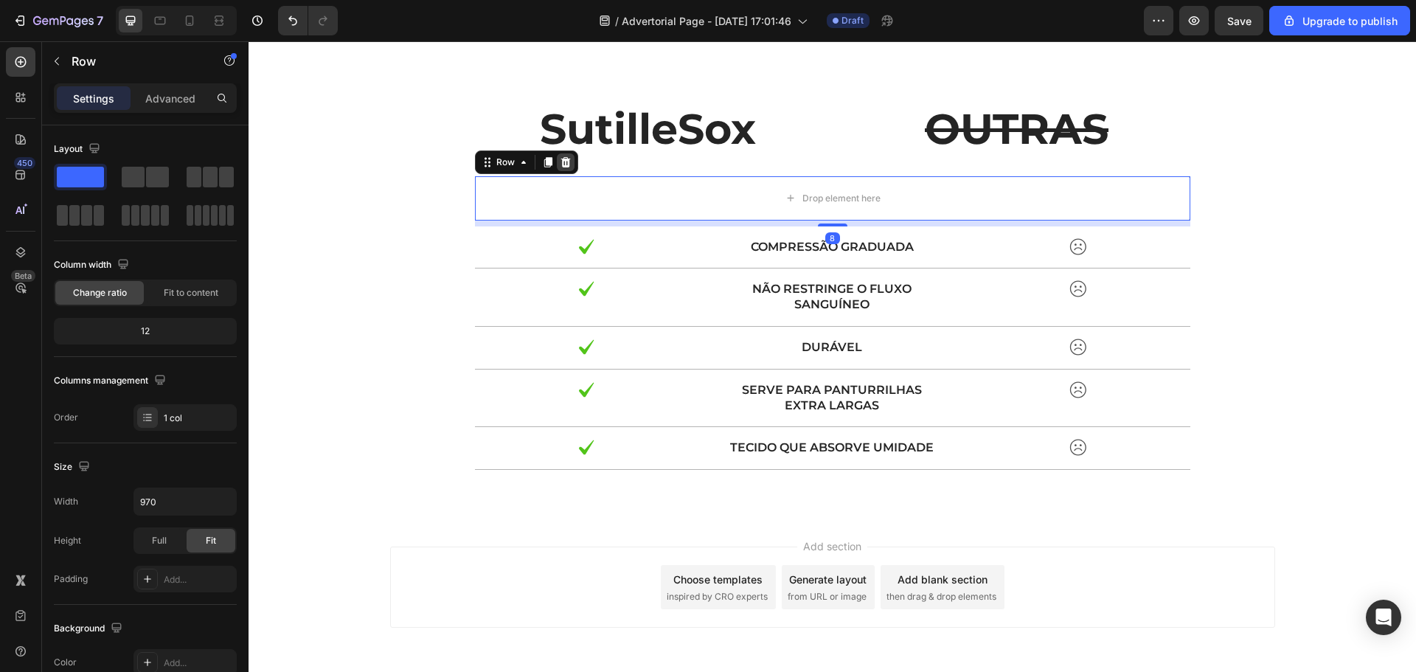
click at [562, 162] on icon at bounding box center [565, 161] width 10 height 10
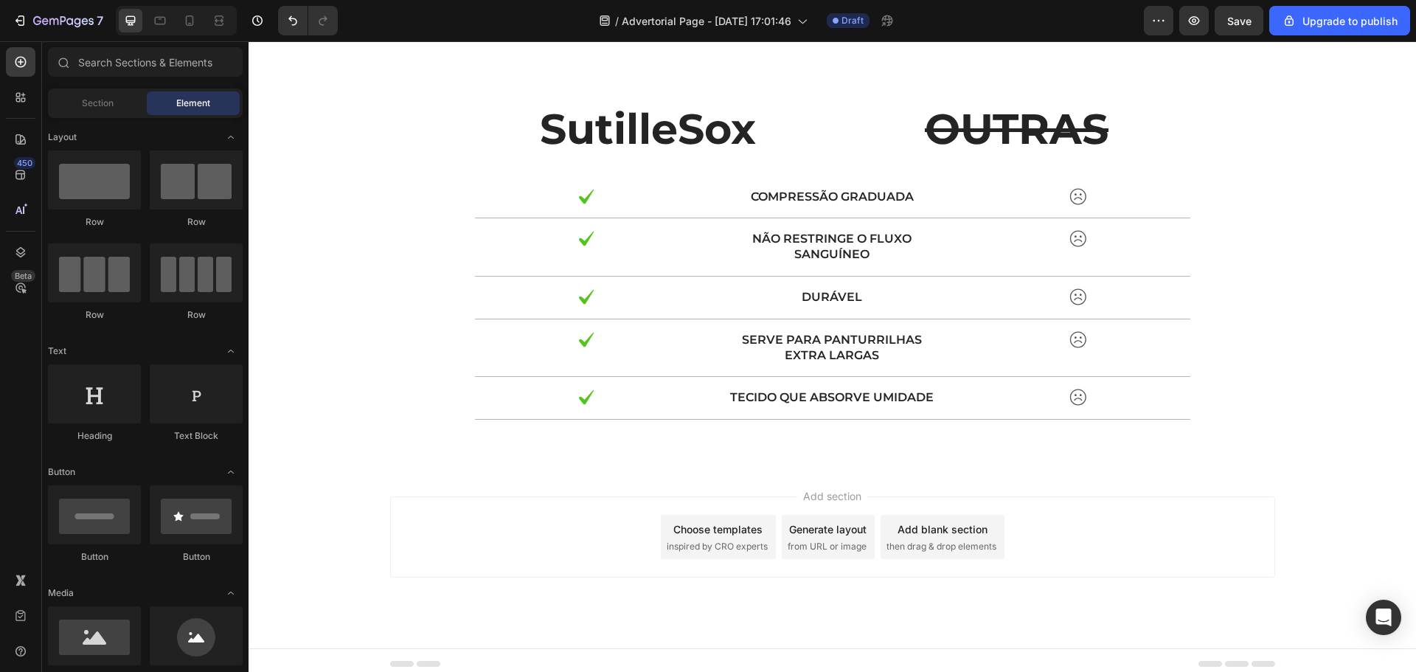
drag, startPoint x: 381, startPoint y: 51, endPoint x: 1271, endPoint y: 471, distance: 984.4
click at [0, 0] on div "1208x570 imagens : 0 0 / 12 segundas" at bounding box center [0, 0] width 0 height 0
click at [0, 0] on icon at bounding box center [0, 0] width 0 height 0
